Goal: Task Accomplishment & Management: Manage account settings

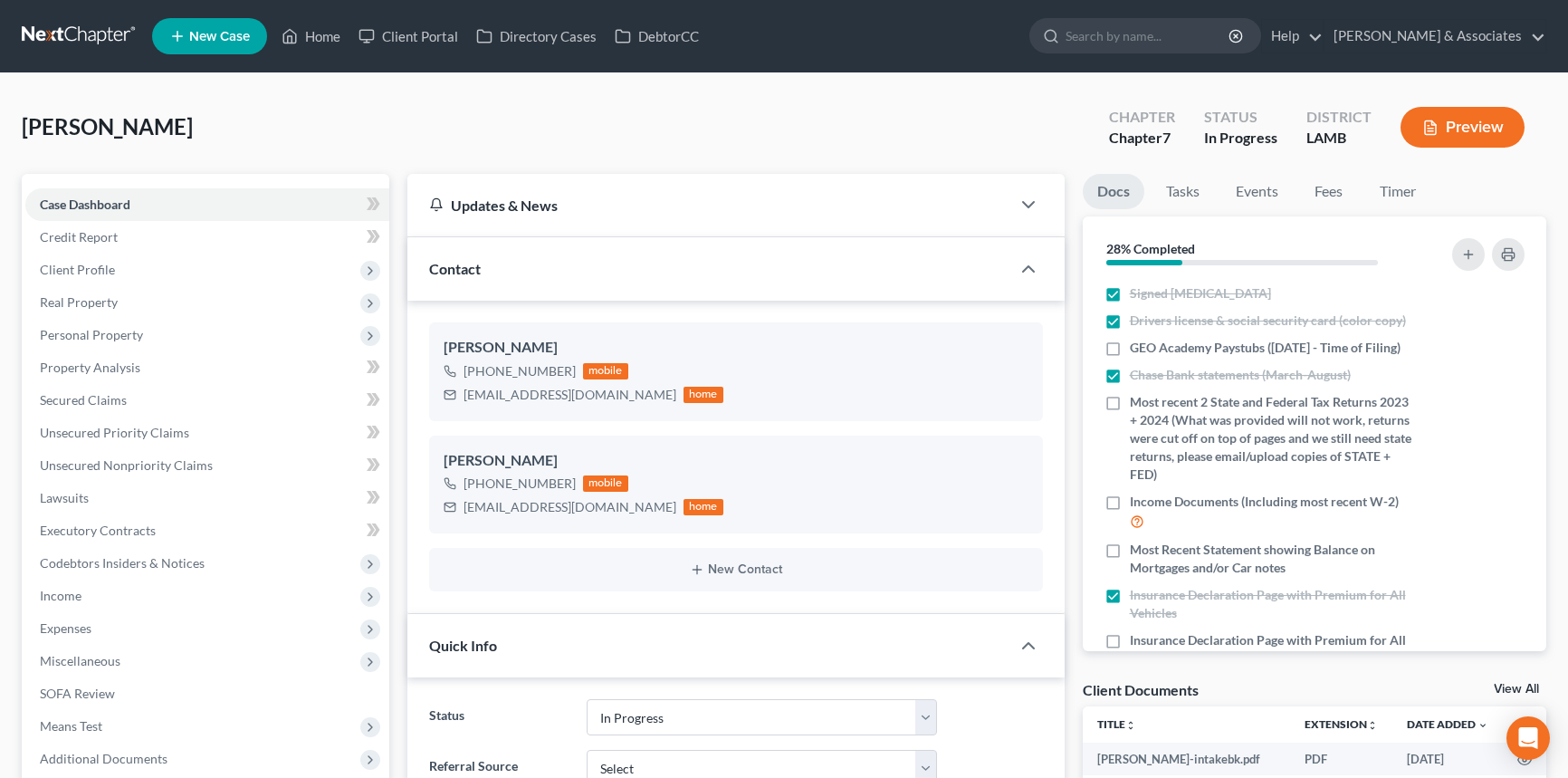
select select "12"
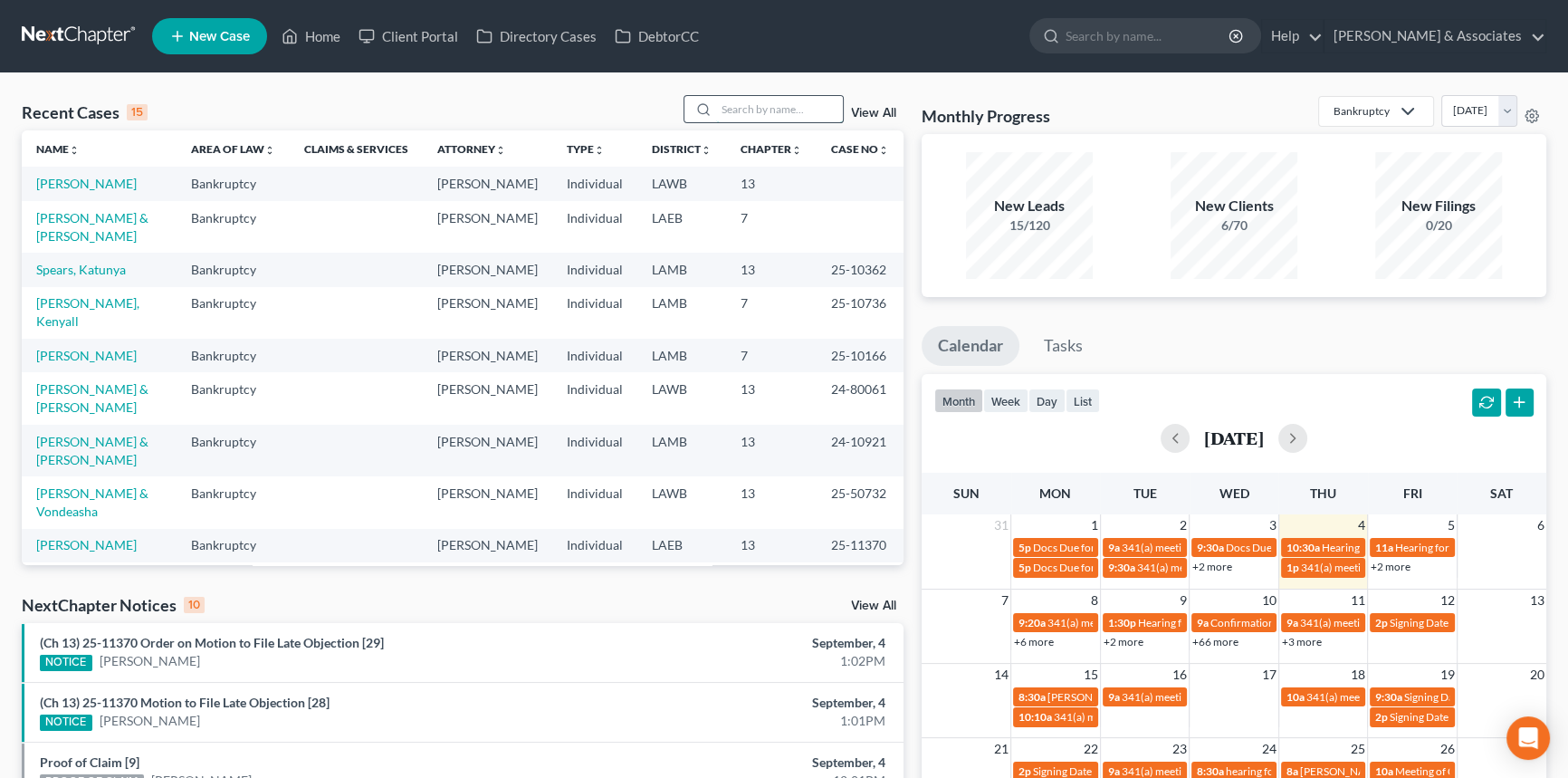
click at [801, 103] on input "search" at bounding box center [779, 108] width 127 height 26
type input "burns"
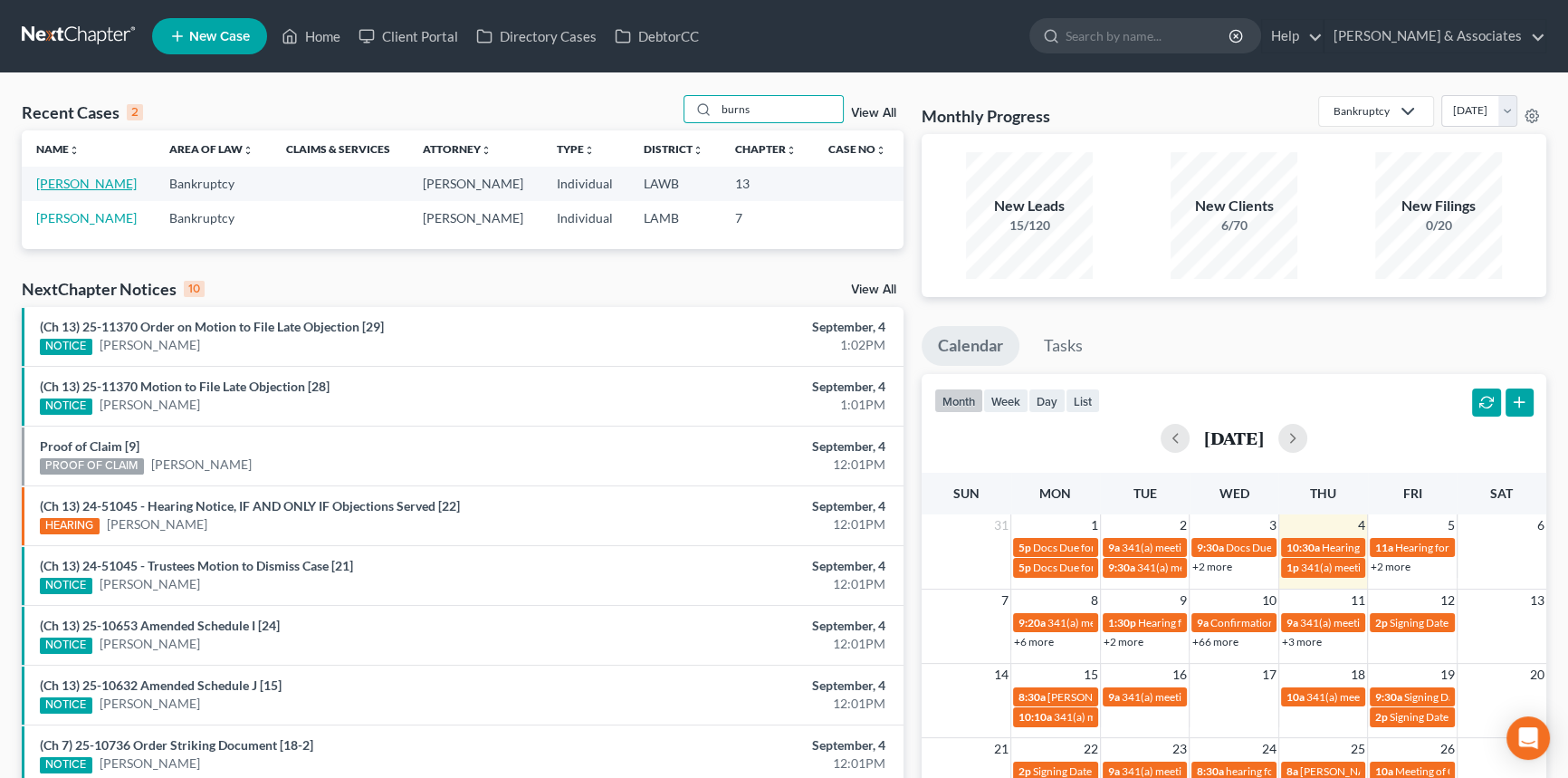
click at [66, 176] on link "Burns, Joyce" at bounding box center [86, 184] width 100 height 15
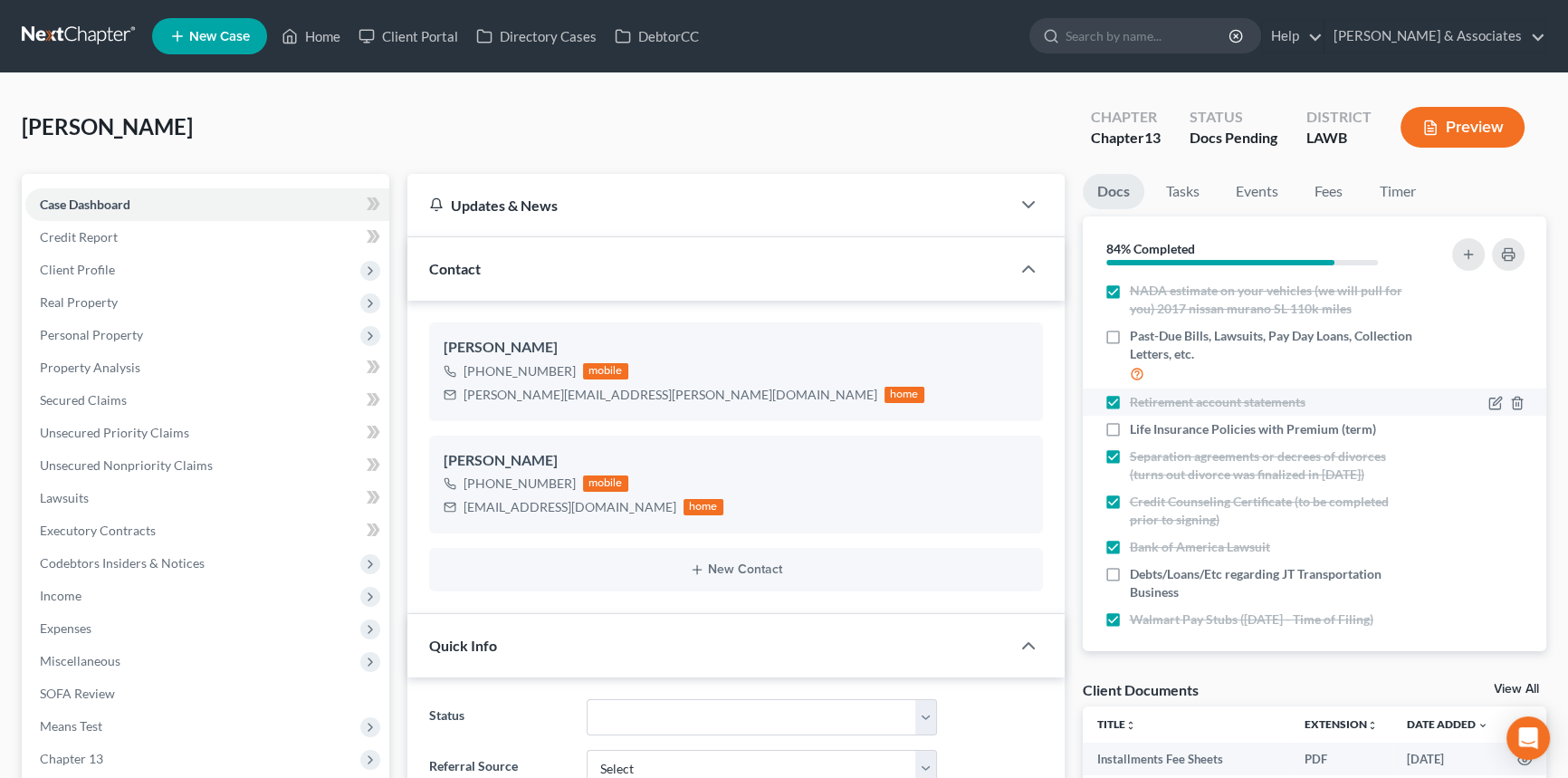
scroll to position [359, 0]
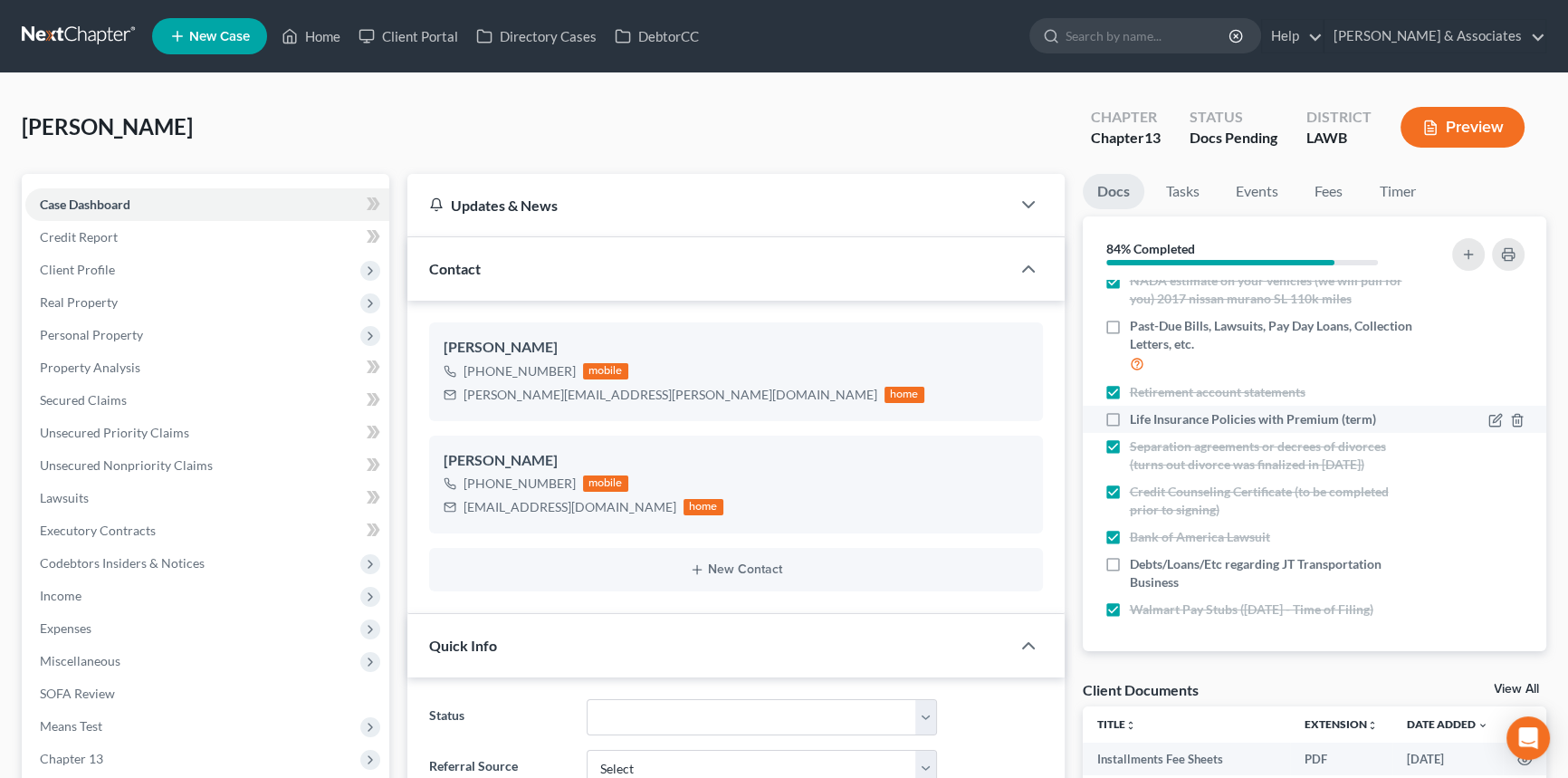
click at [1130, 414] on label "Life Insurance Policies with Premium (term)" at bounding box center [1254, 419] width 247 height 18
click at [1137, 414] on input "Life Insurance Policies with Premium (term)" at bounding box center [1143, 416] width 11 height 11
checkbox input "true"
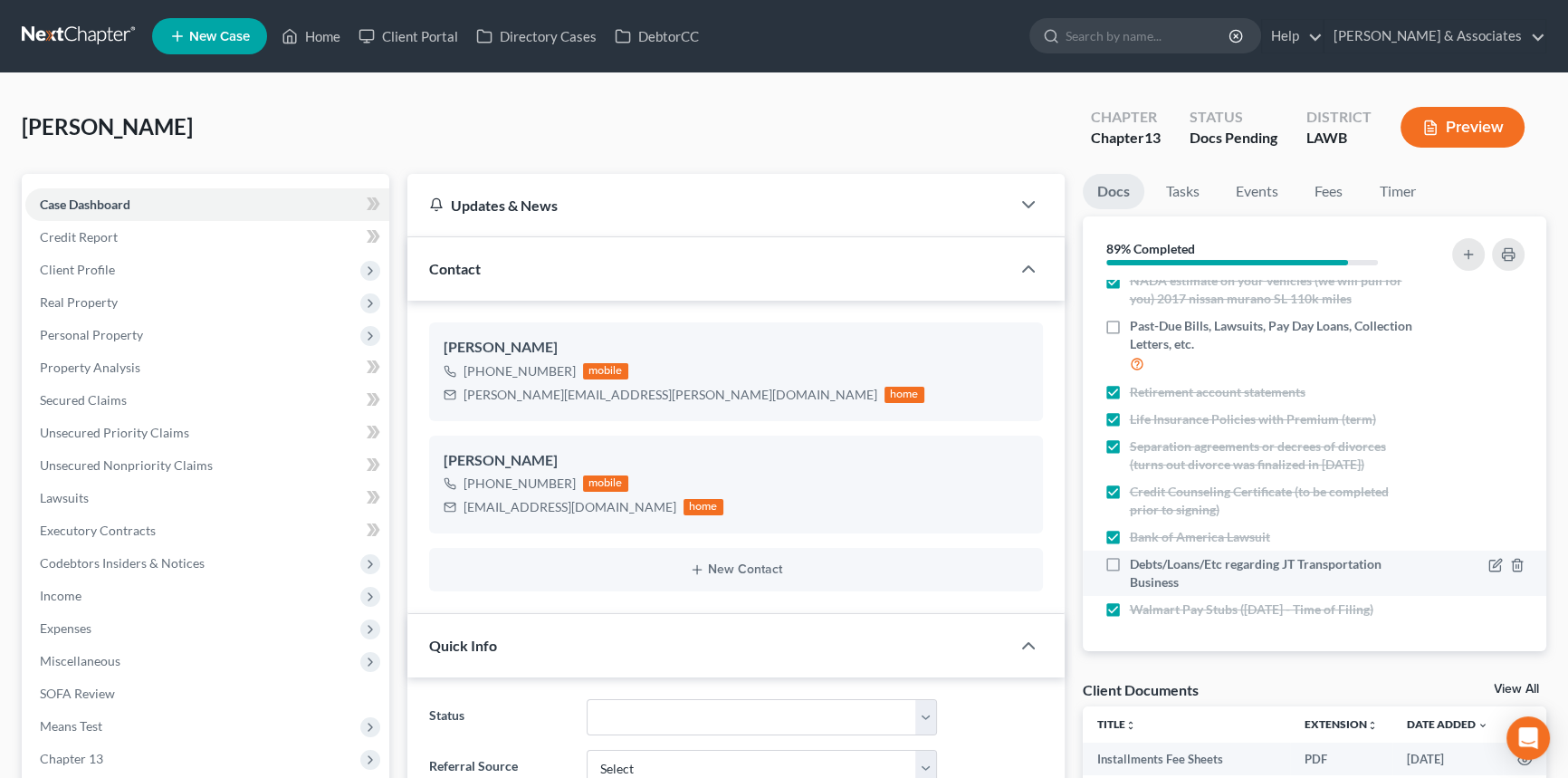
click at [1130, 565] on label "Debts/Loans/Etc regarding JT Transportation Business" at bounding box center [1273, 573] width 285 height 36
click at [1137, 565] on input "Debts/Loans/Etc regarding JT Transportation Business" at bounding box center [1143, 561] width 11 height 11
checkbox input "true"
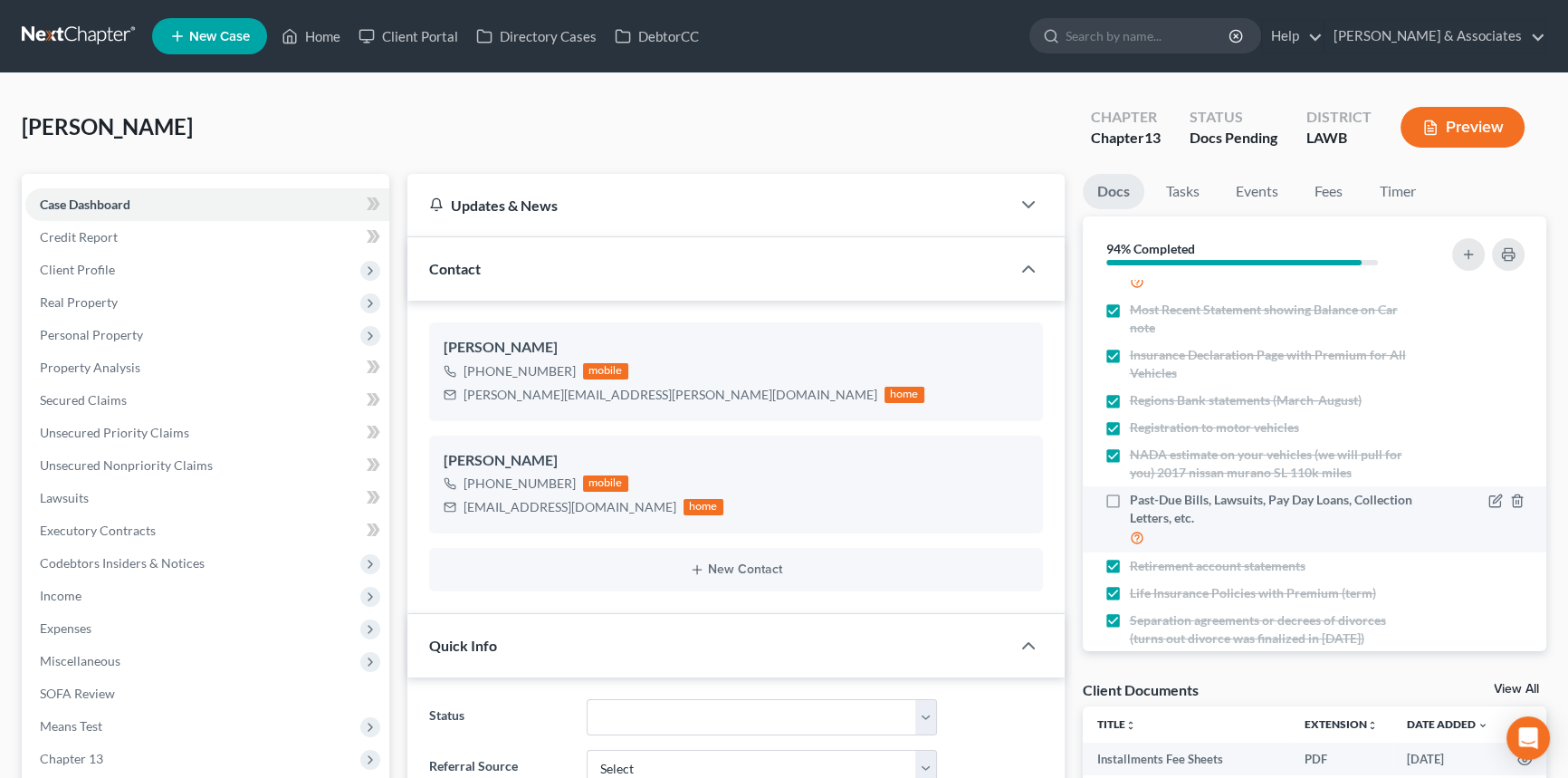
scroll to position [278, 0]
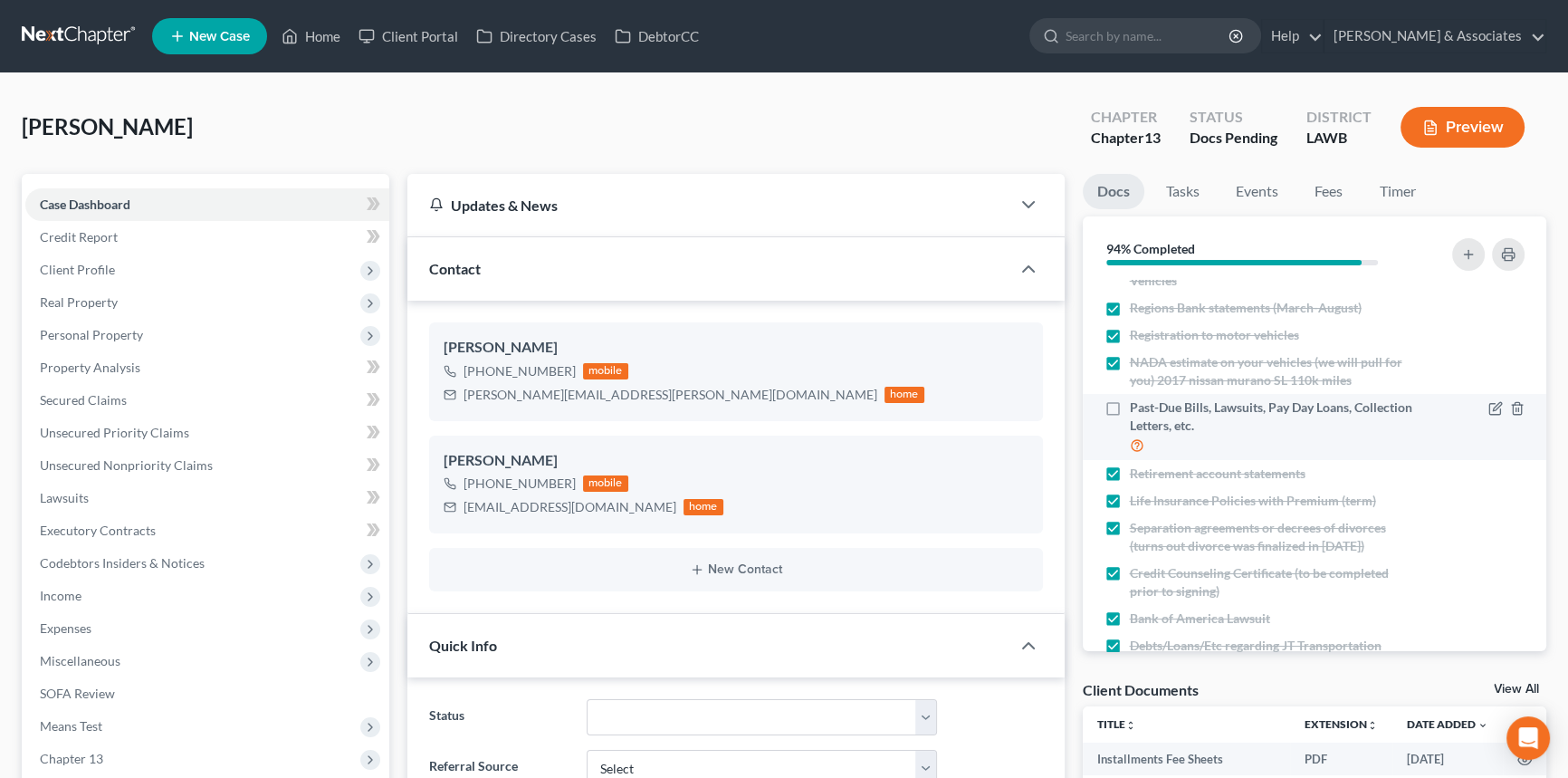
click at [1130, 399] on label "Past-Due Bills, Lawsuits, Pay Day Loans, Collection Letters, etc." at bounding box center [1273, 427] width 285 height 57
click at [1137, 399] on input "Past-Due Bills, Lawsuits, Pay Day Loans, Collection Letters, etc." at bounding box center [1143, 404] width 11 height 11
checkbox input "true"
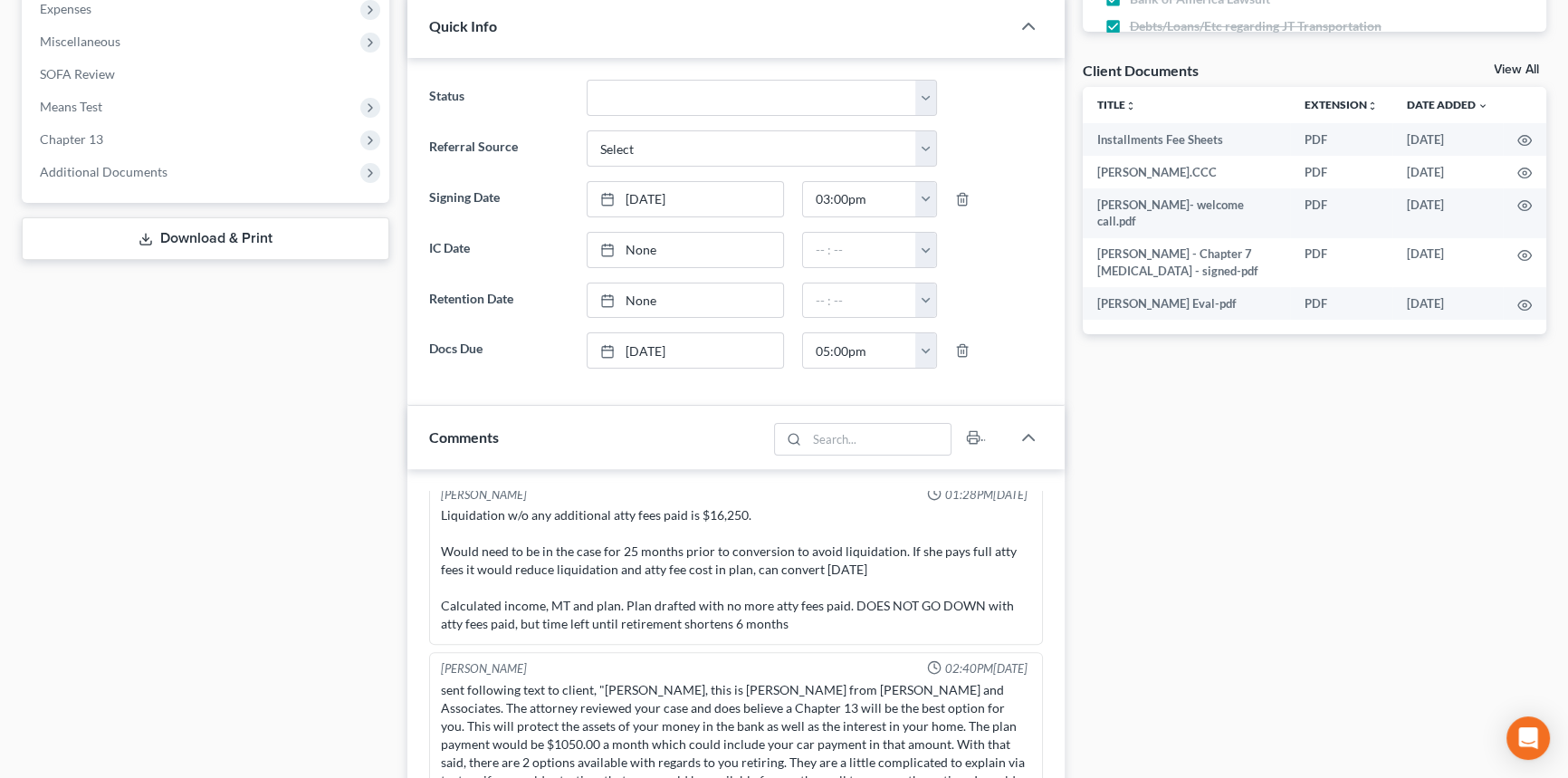
scroll to position [1070, 0]
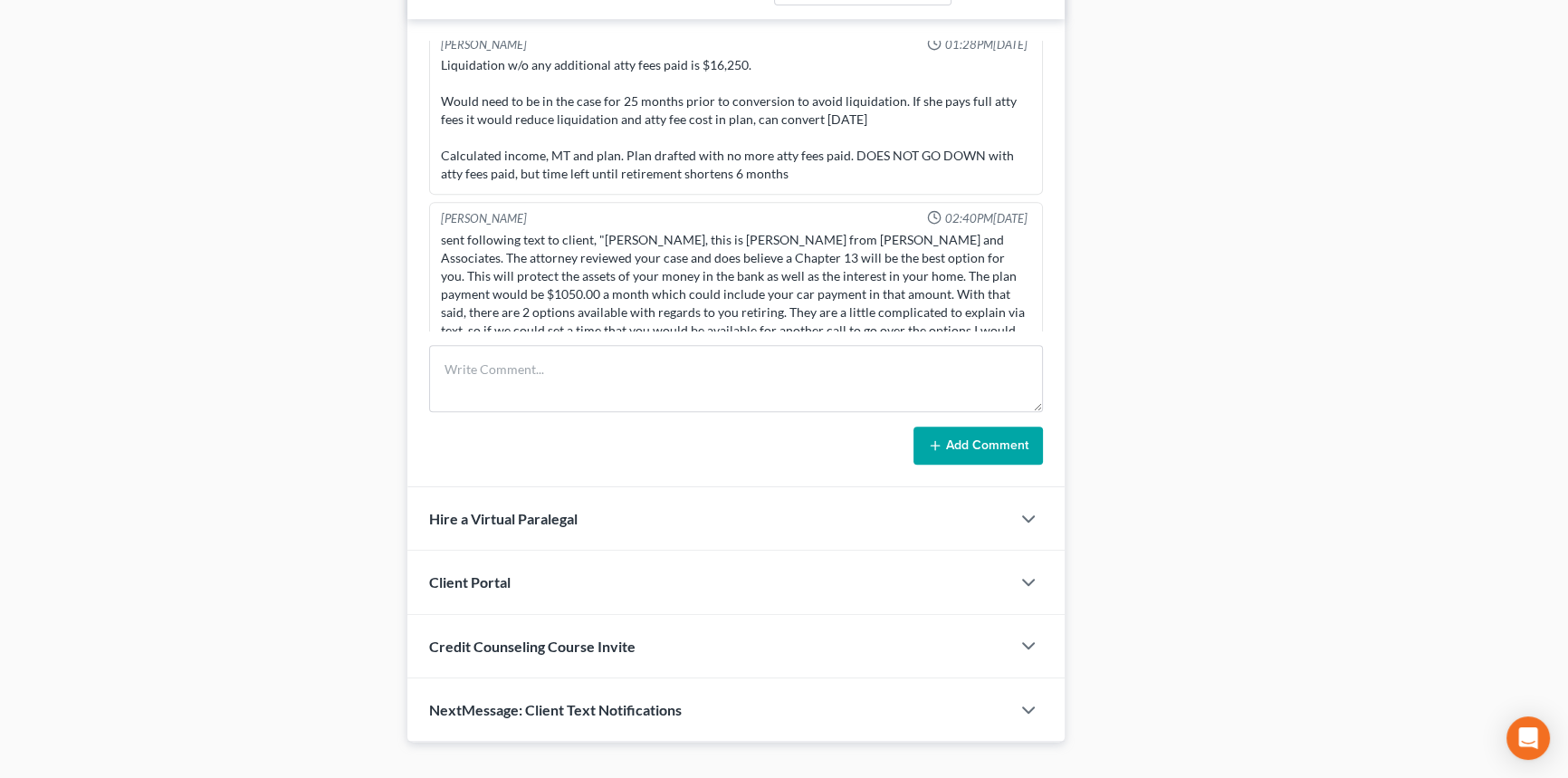
click at [632, 426] on div "Add Comment" at bounding box center [736, 445] width 613 height 38
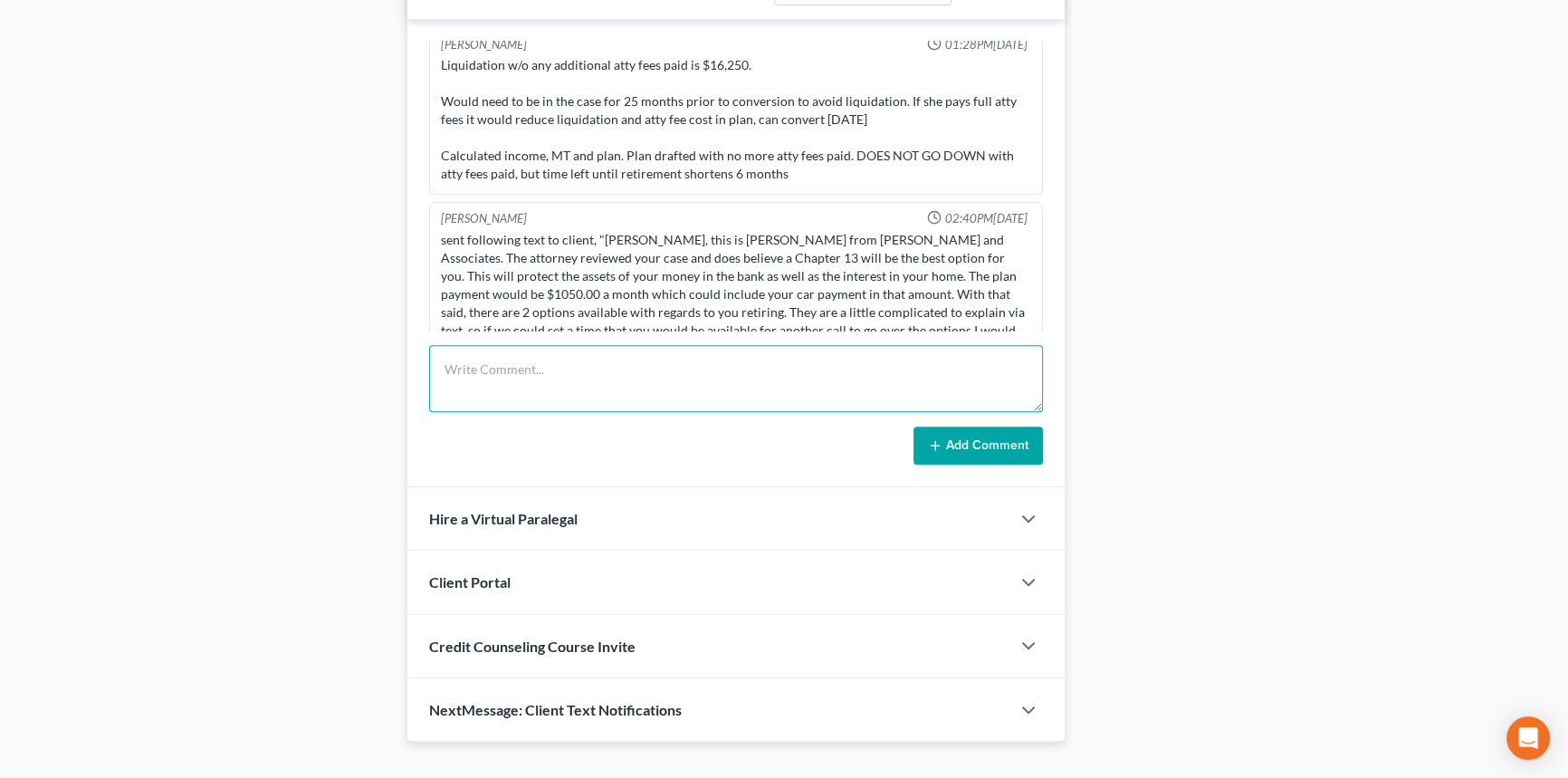
click at [646, 384] on textarea at bounding box center [736, 378] width 613 height 67
type textarea "clients uploaded all 3 of their life insurance policies, updated doc list"
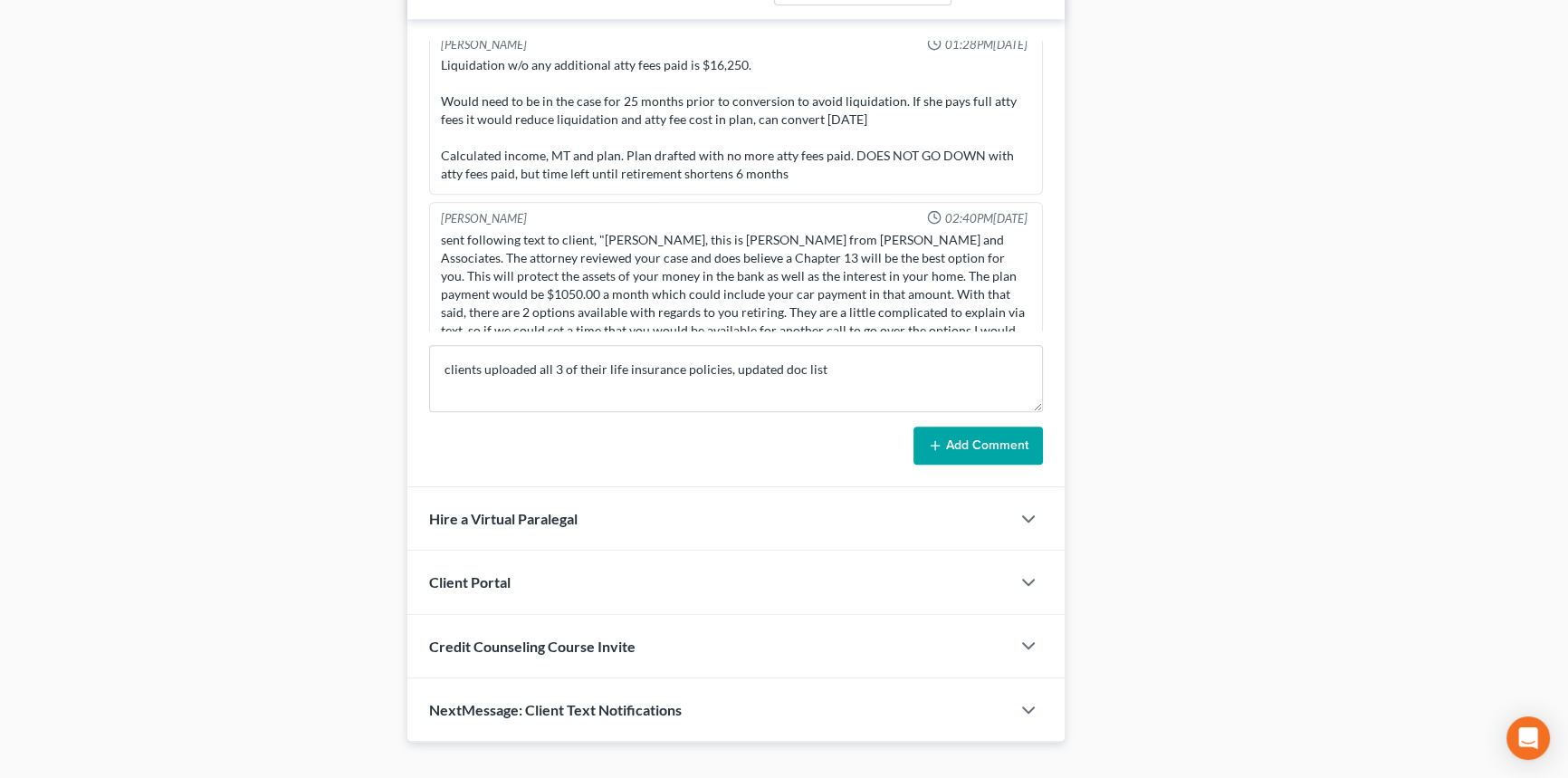
click at [933, 426] on button "Add Comment" at bounding box center [977, 445] width 129 height 38
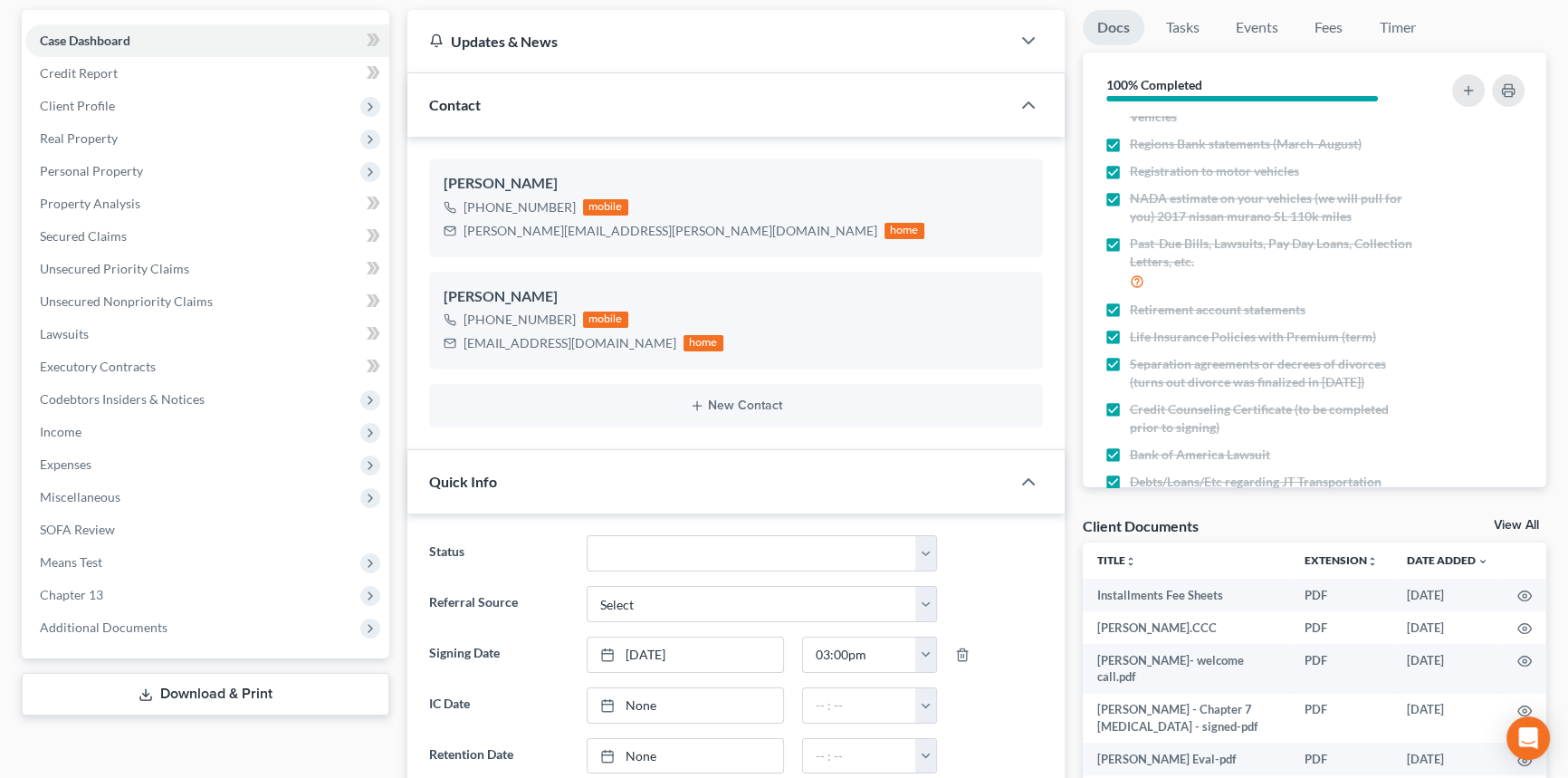
scroll to position [0, 0]
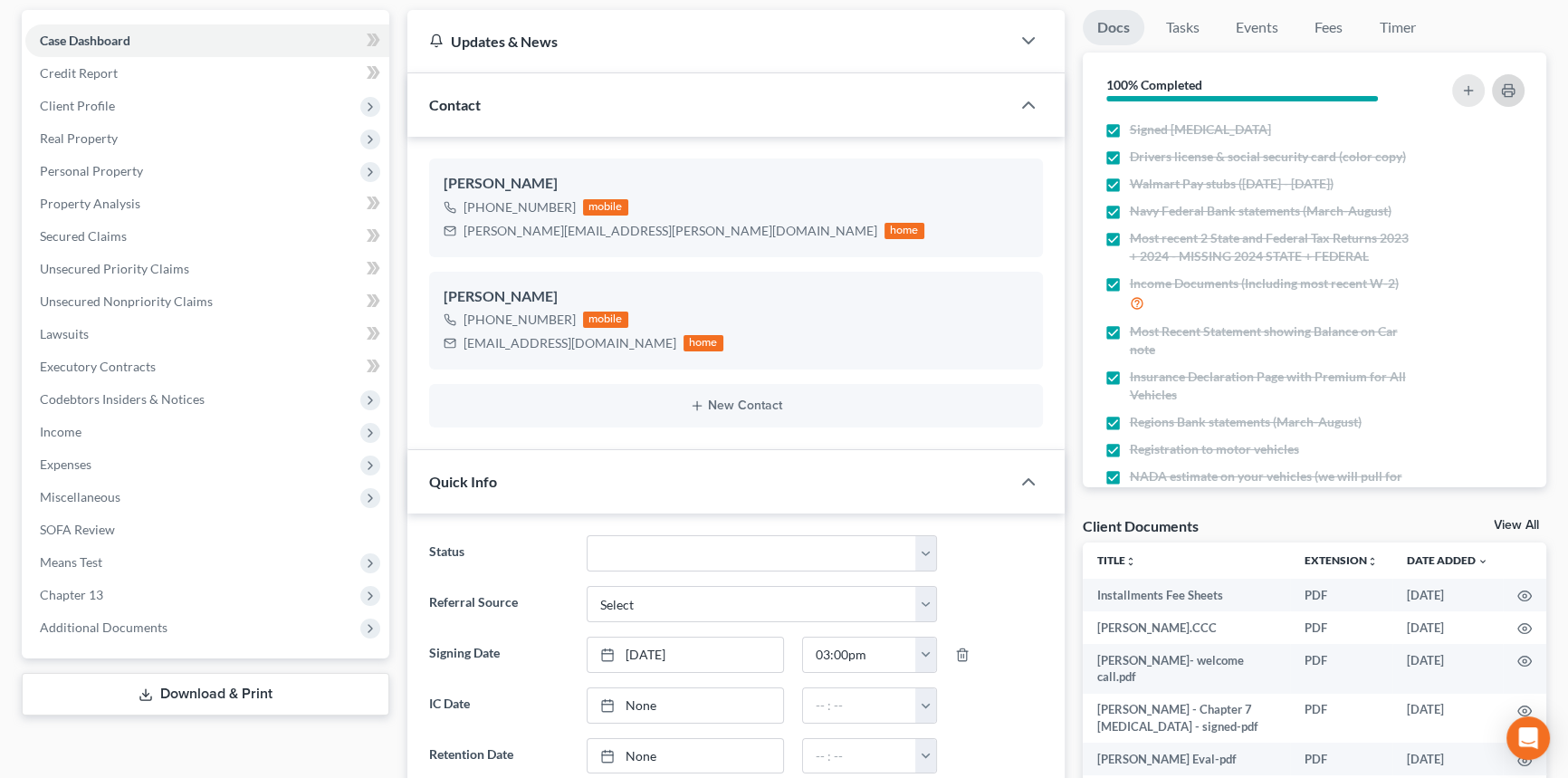
click at [1502, 85] on icon "button" at bounding box center [1508, 90] width 14 height 14
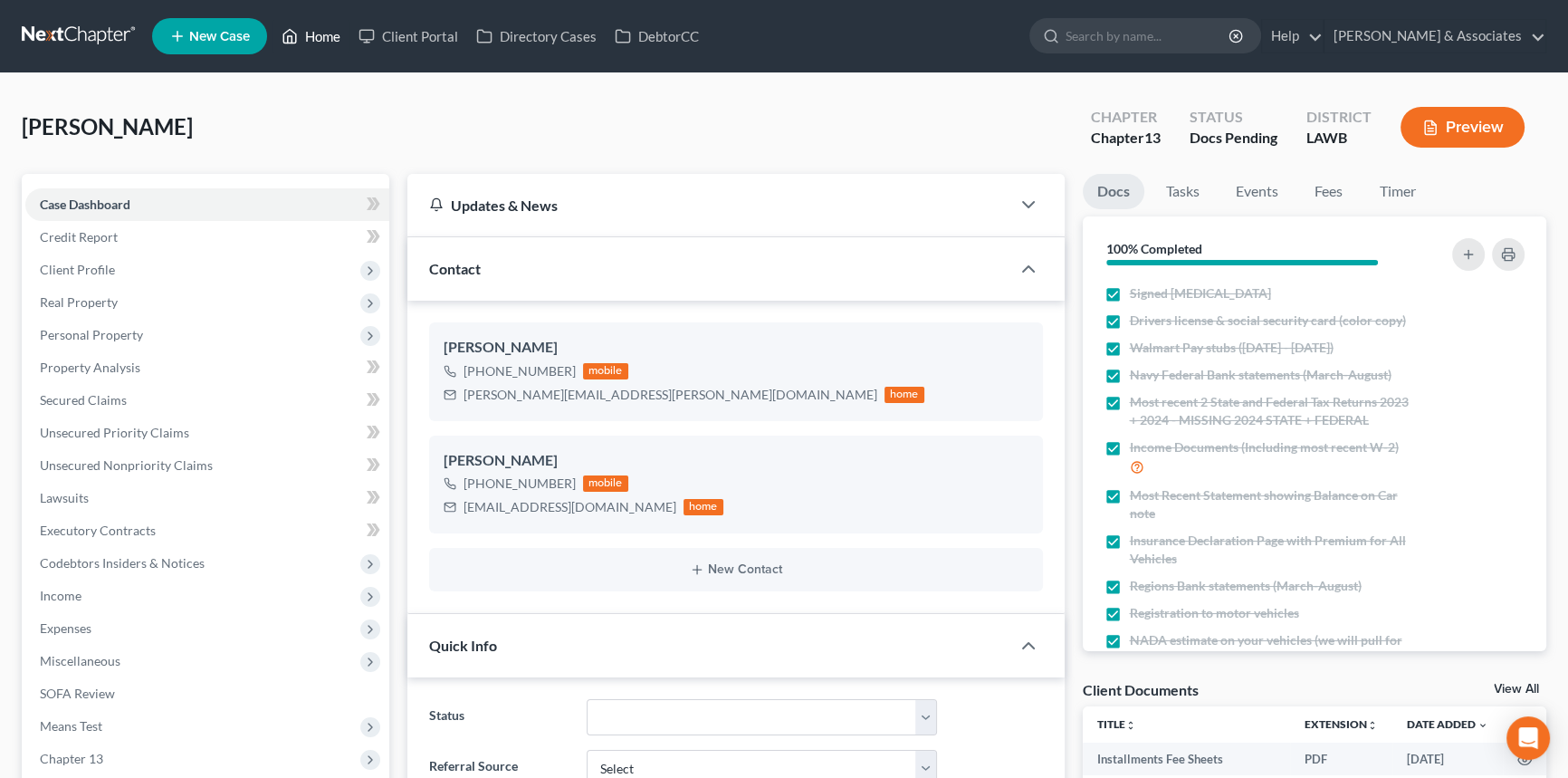
click at [310, 32] on link "Home" at bounding box center [311, 36] width 77 height 32
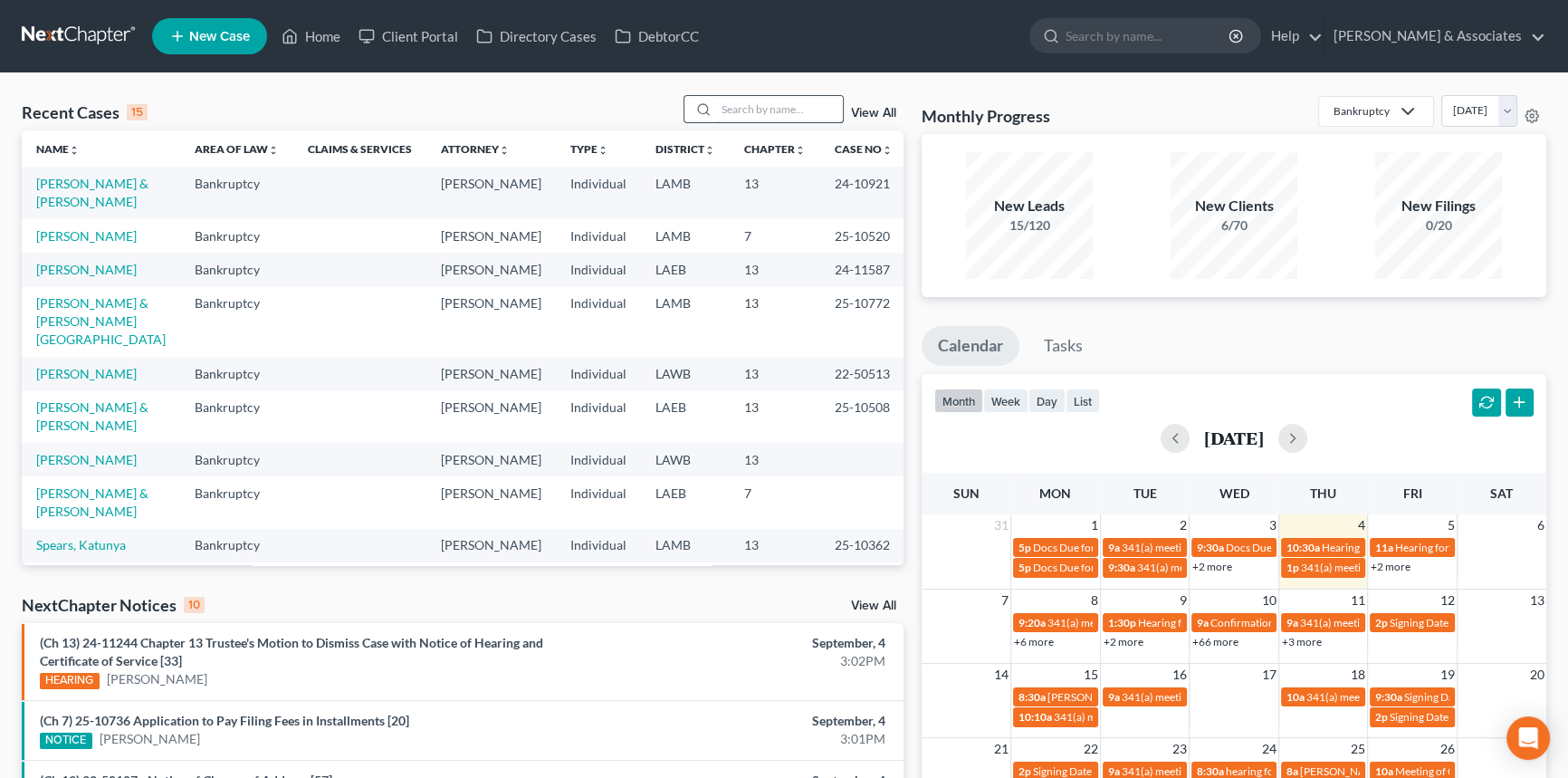
click at [784, 112] on input "search" at bounding box center [779, 108] width 127 height 26
type input "tylor"
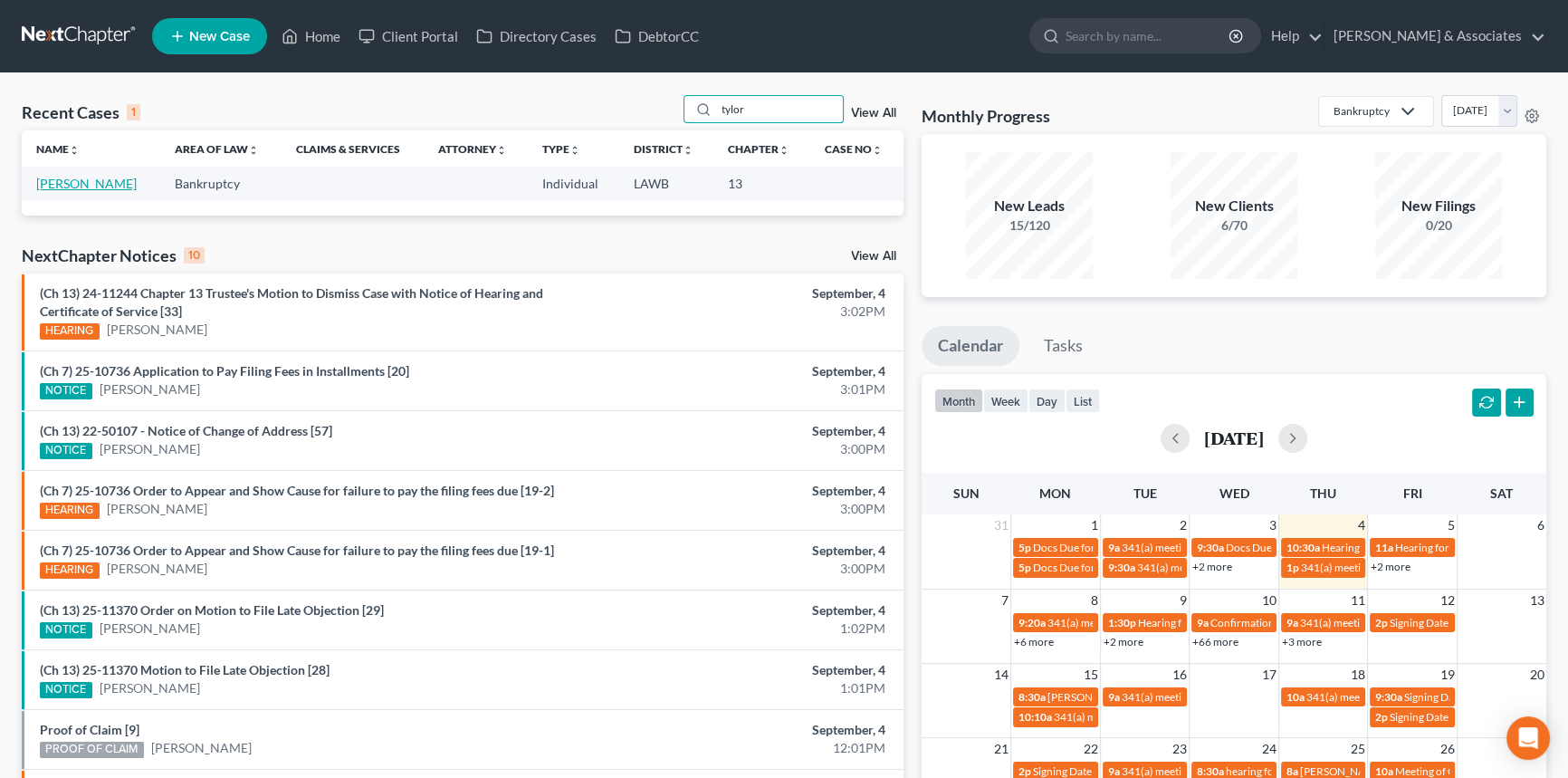
click at [96, 185] on link "Holland, Tylor" at bounding box center [86, 184] width 100 height 15
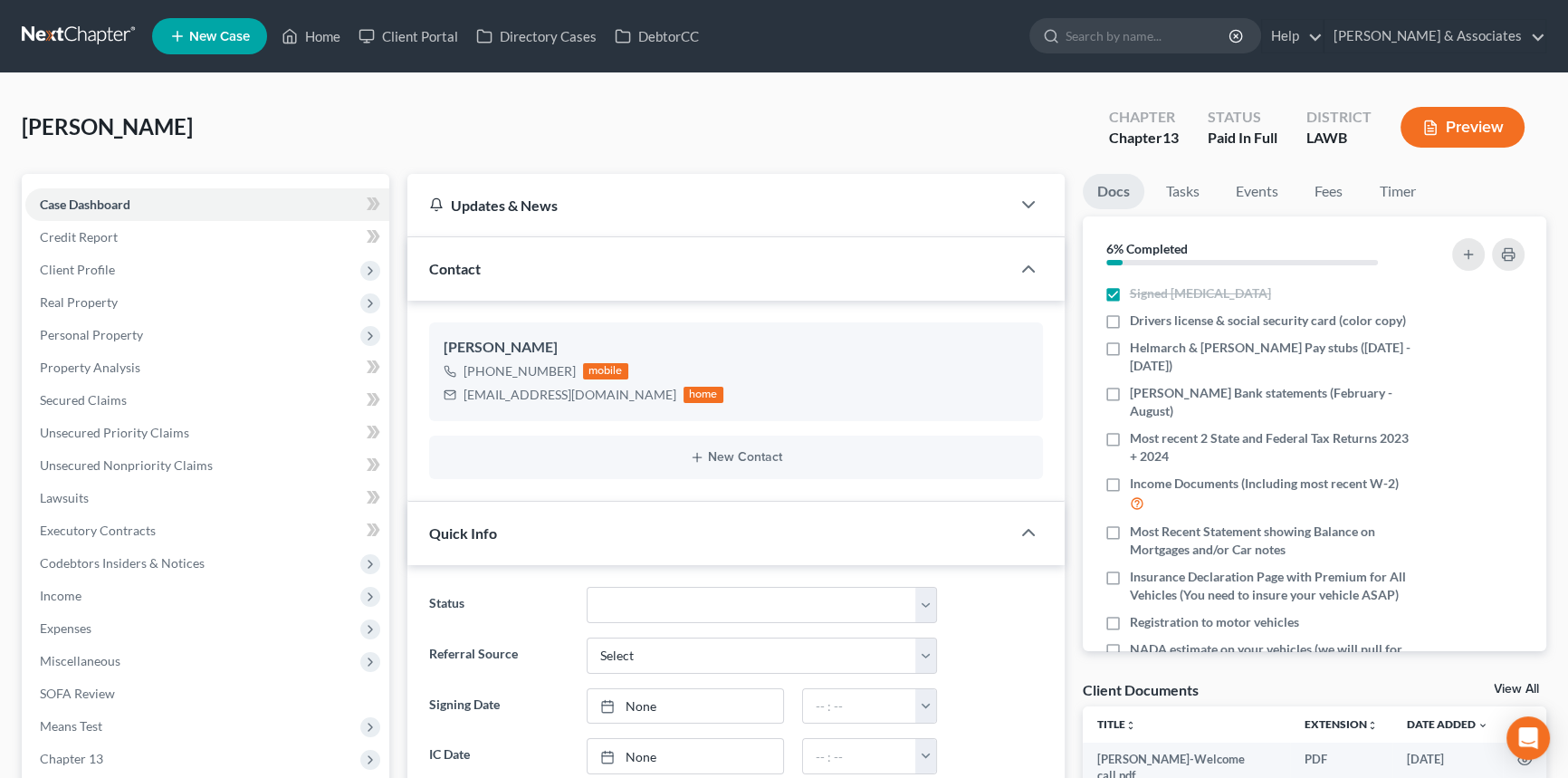
scroll to position [760, 0]
click at [296, 38] on icon at bounding box center [290, 36] width 16 height 22
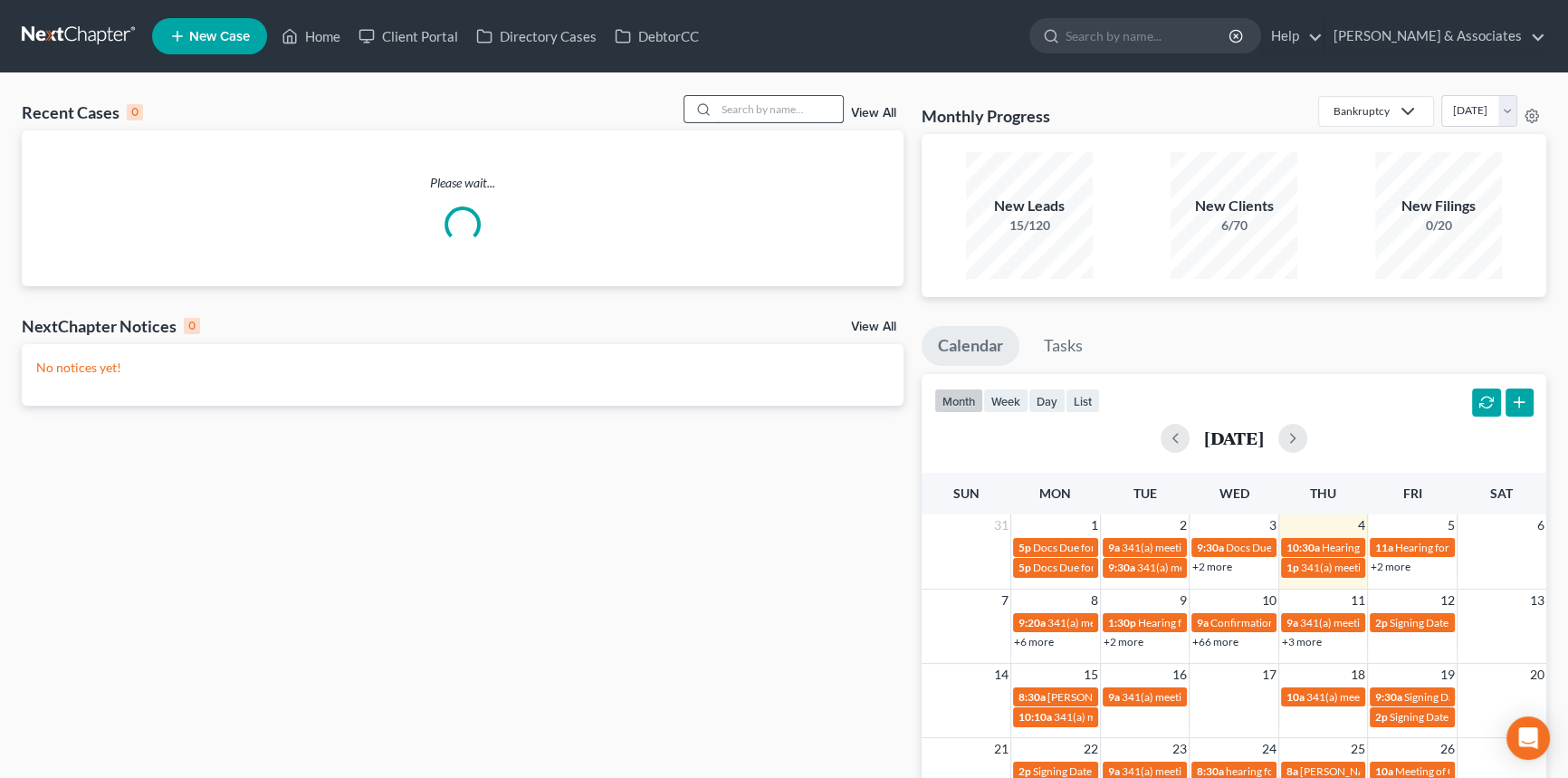
click at [775, 107] on input "search" at bounding box center [779, 108] width 127 height 26
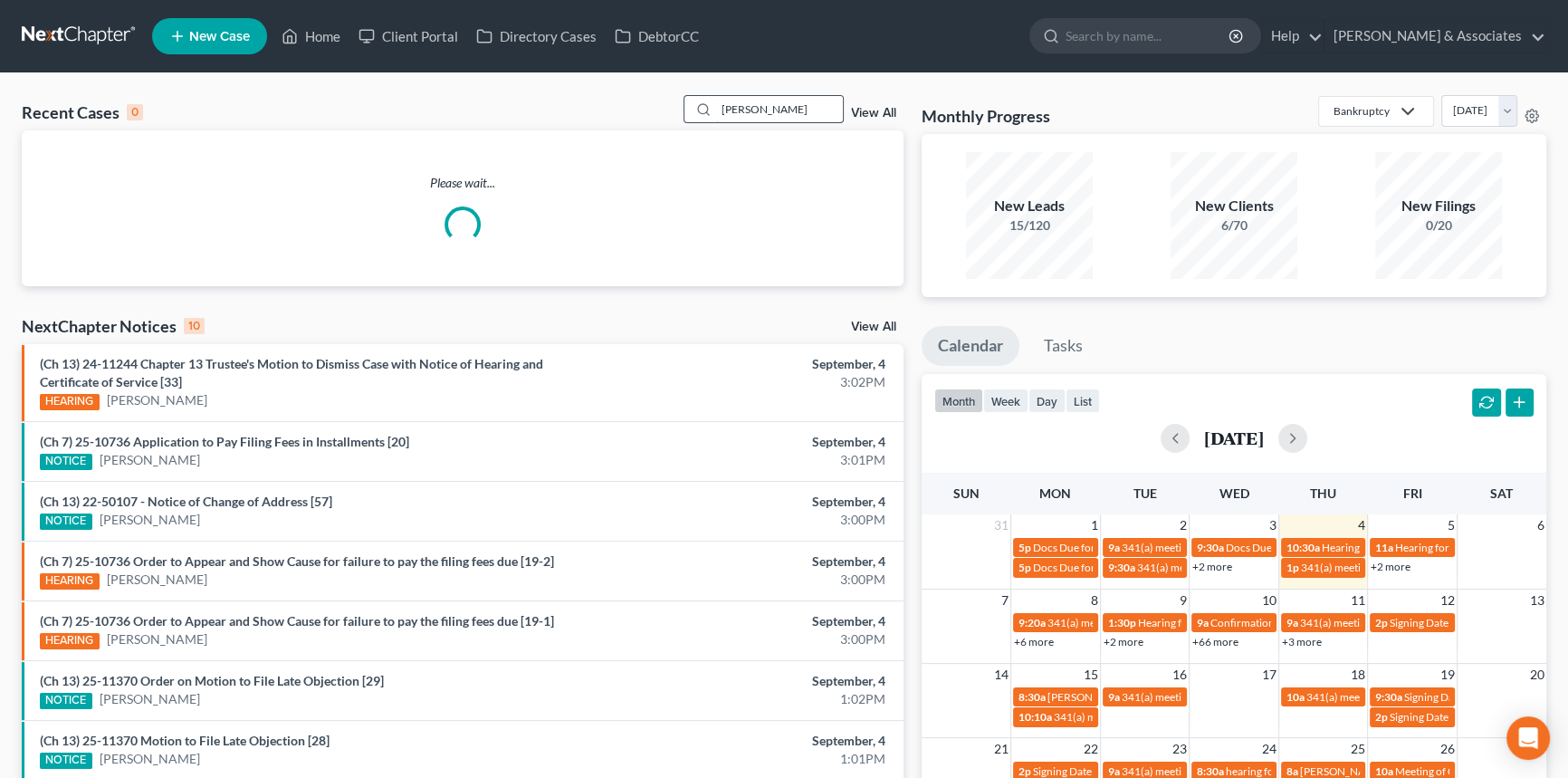
type input "monique"
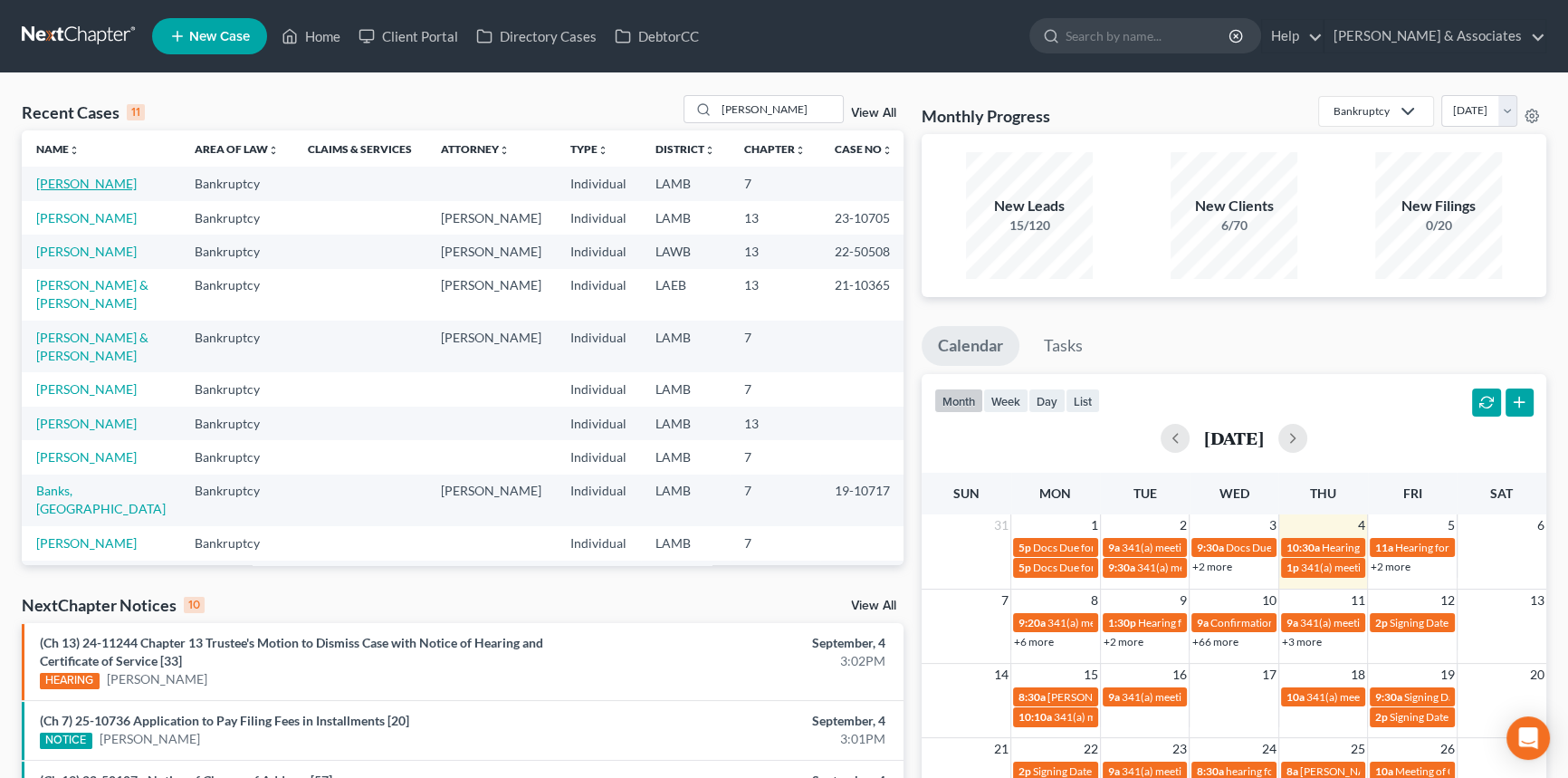
click at [93, 177] on link "Hebrard, Monique" at bounding box center [86, 184] width 100 height 15
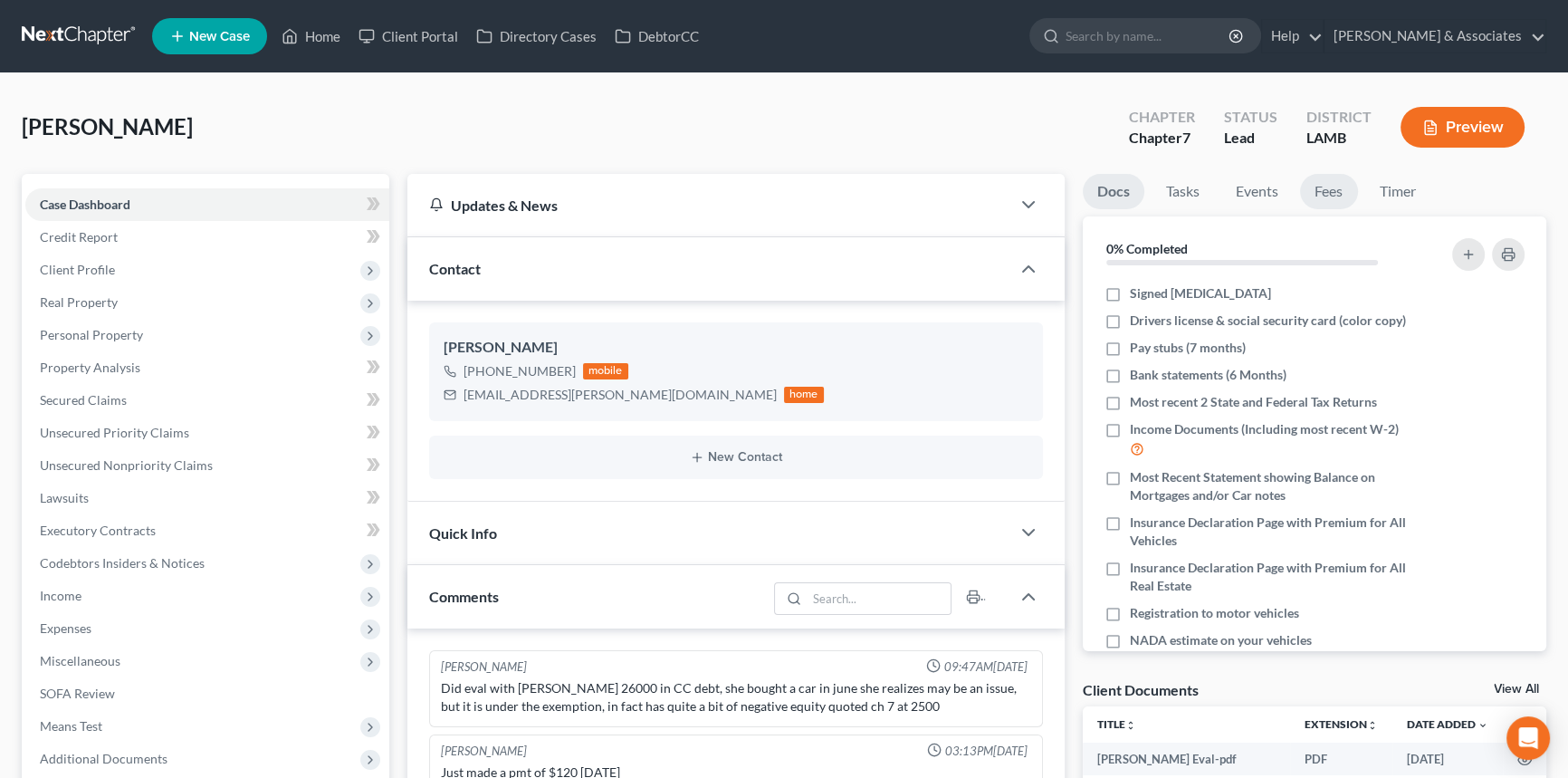
click at [1338, 190] on link "Fees" at bounding box center [1329, 191] width 58 height 35
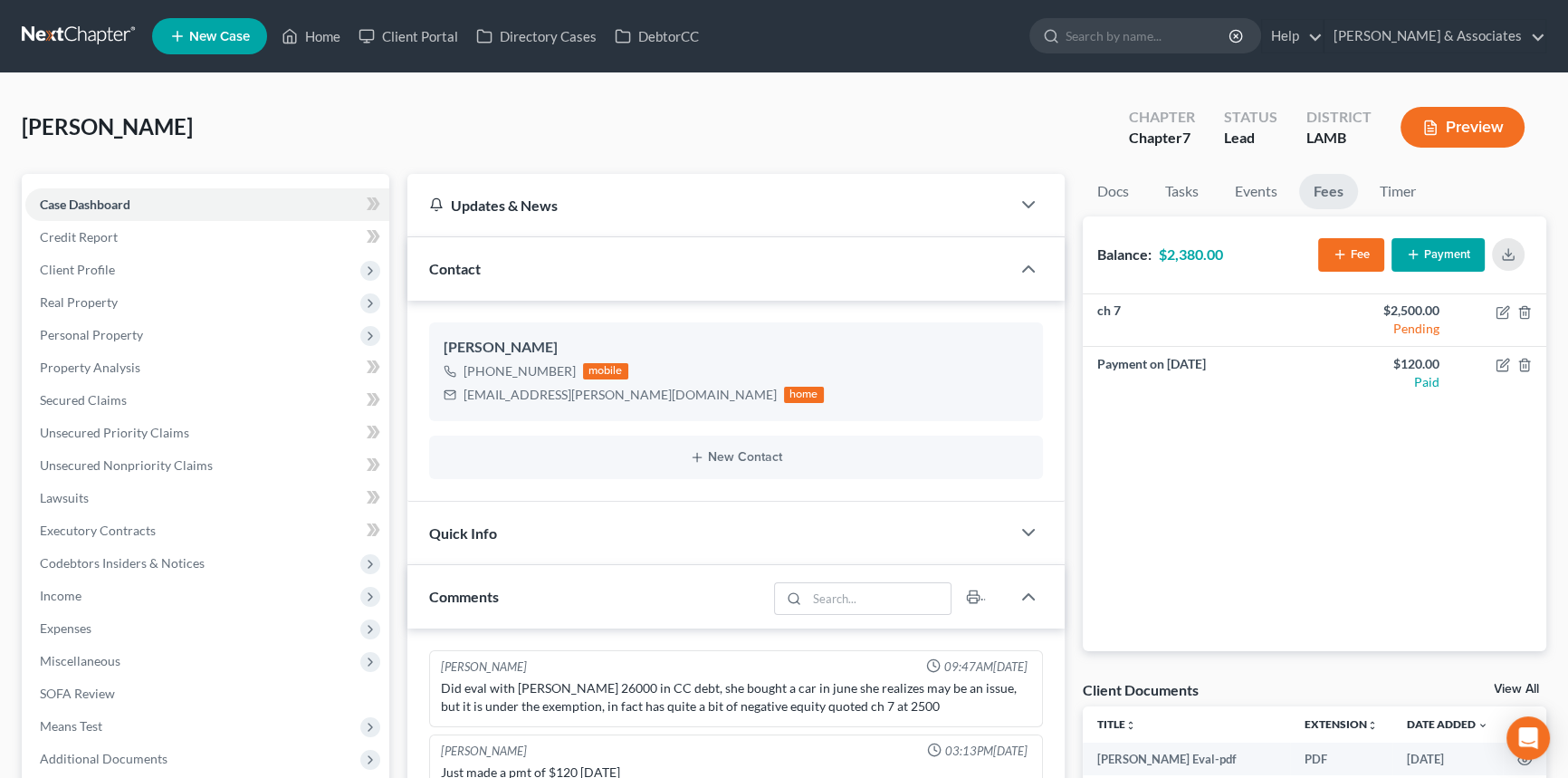
click at [778, 535] on div "Quick Info" at bounding box center [708, 532] width 603 height 62
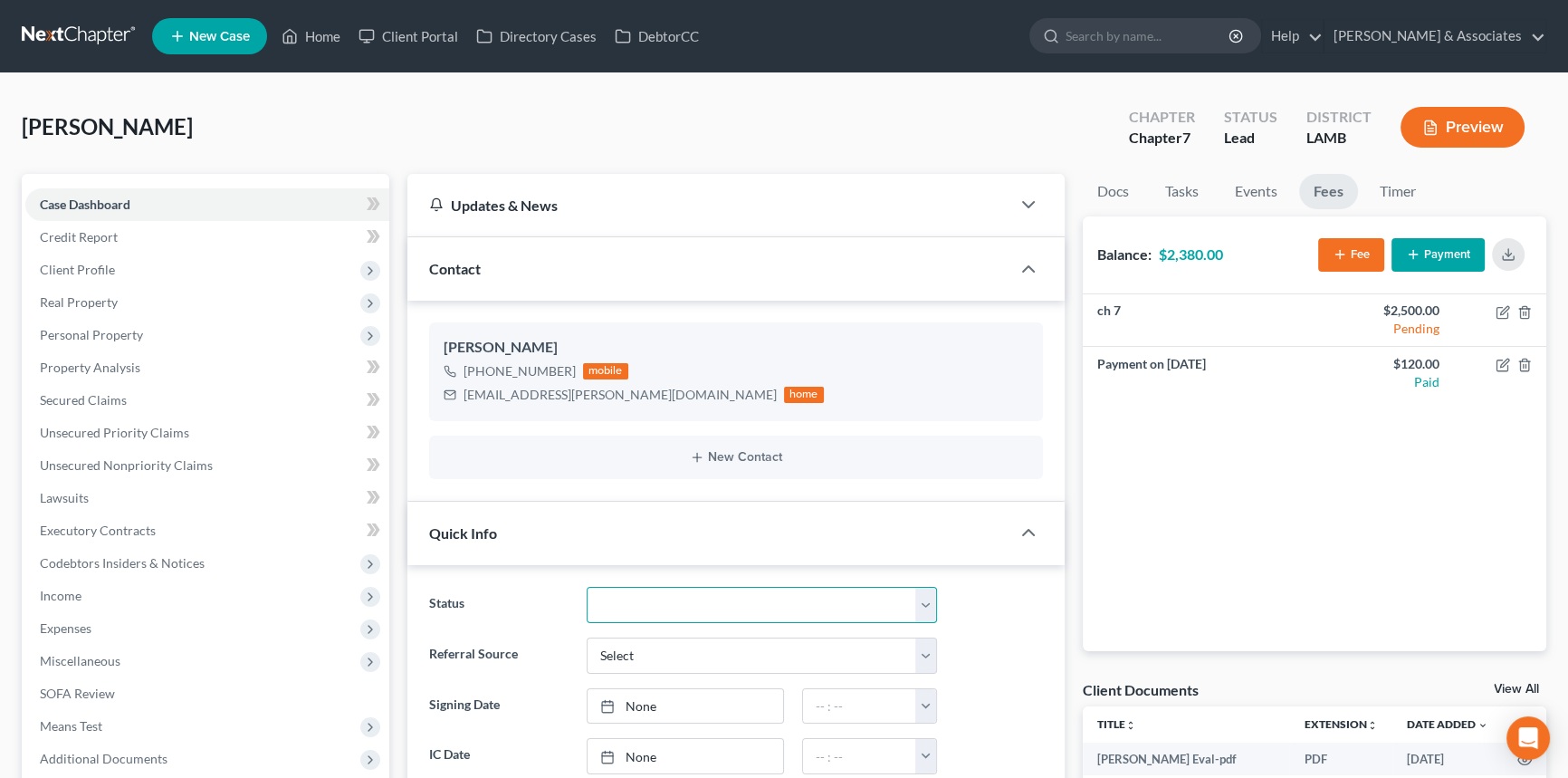
click at [688, 608] on select "Amended Plan Needed Awaiting Income Closed Confirmed Discharged Dismissed Docs …" at bounding box center [762, 605] width 351 height 36
select select "16"
click at [587, 587] on select "Amended Plan Needed Awaiting Income Closed Confirmed Discharged Dismissed Docs …" at bounding box center [762, 605] width 351 height 36
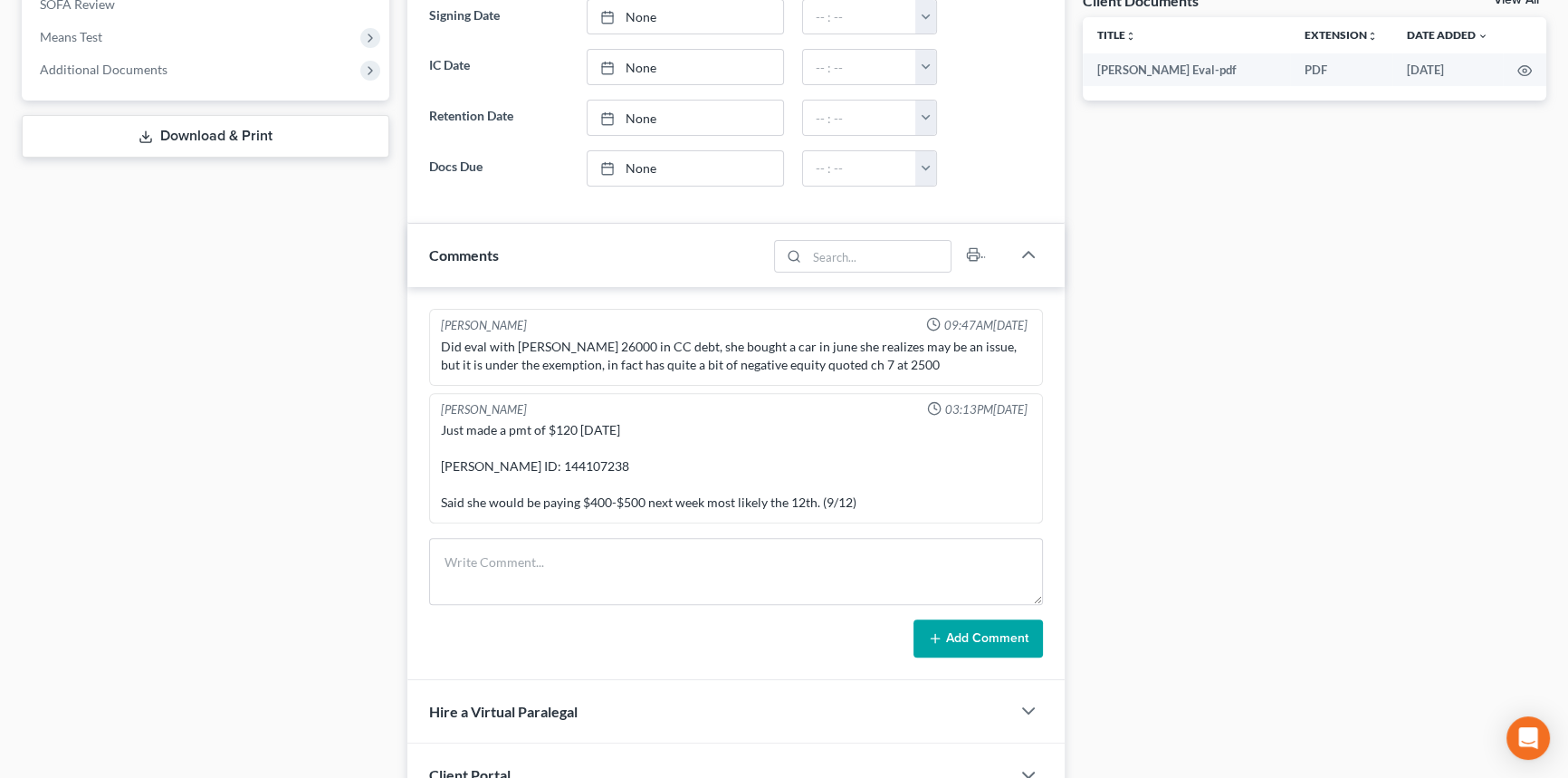
scroll to position [823, 0]
